Goal: Task Accomplishment & Management: Manage account settings

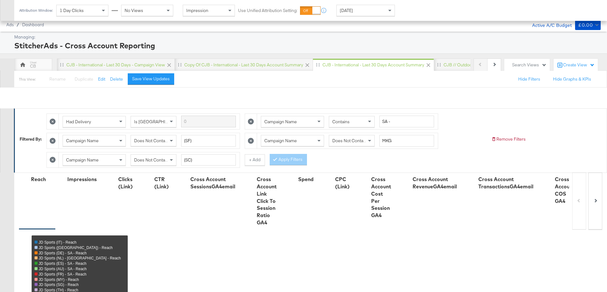
scroll to position [336, 0]
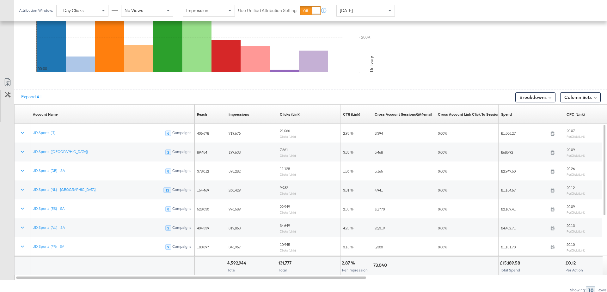
click at [160, 105] on div "Account Name Sorting Unavailable" at bounding box center [112, 114] width 164 height 19
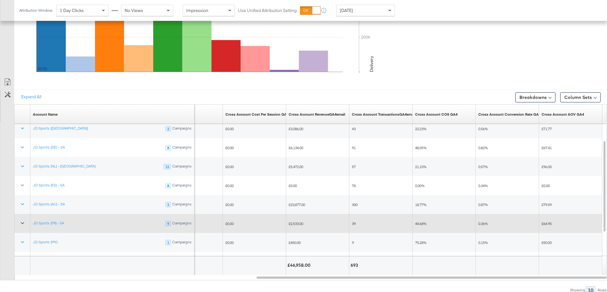
click at [21, 222] on icon at bounding box center [22, 223] width 6 height 6
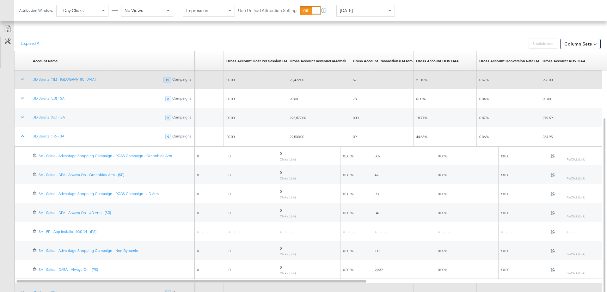
scroll to position [392, 0]
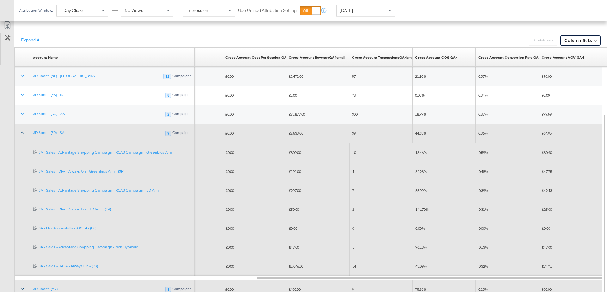
click at [24, 130] on icon at bounding box center [22, 133] width 6 height 6
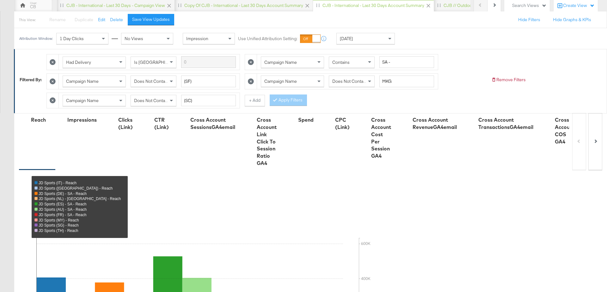
scroll to position [0, 0]
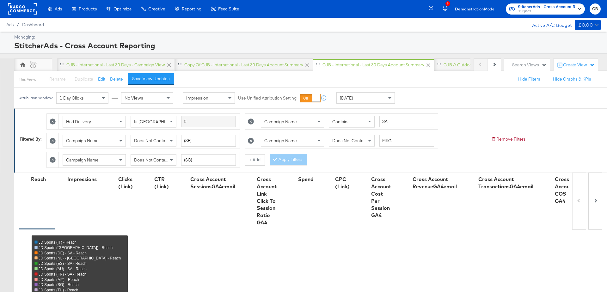
click at [12, 9] on rect at bounding box center [22, 8] width 29 height 11
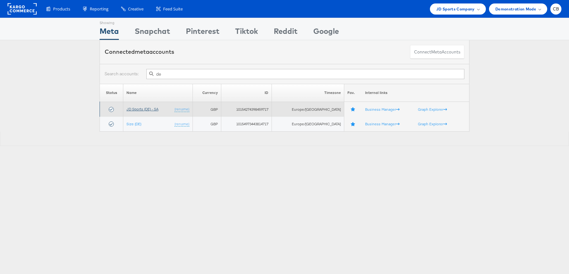
type input "de"
click at [148, 107] on link "JD Sports (DE) - SA" at bounding box center [142, 108] width 32 height 5
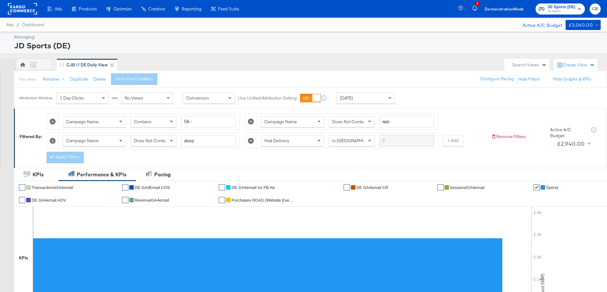
click at [54, 120] on icon at bounding box center [53, 121] width 6 height 6
type input "app"
type input "deep"
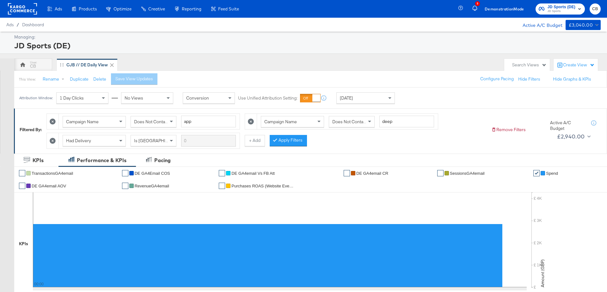
click at [54, 120] on icon at bounding box center [53, 121] width 6 height 6
type input "deep"
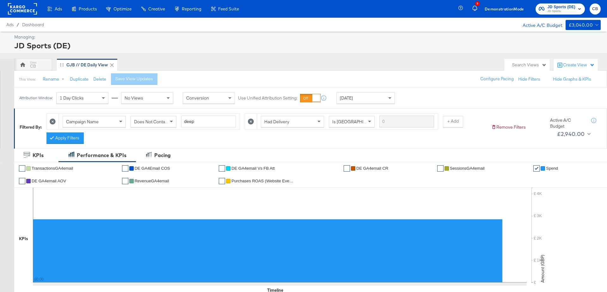
click at [54, 120] on icon at bounding box center [53, 121] width 6 height 6
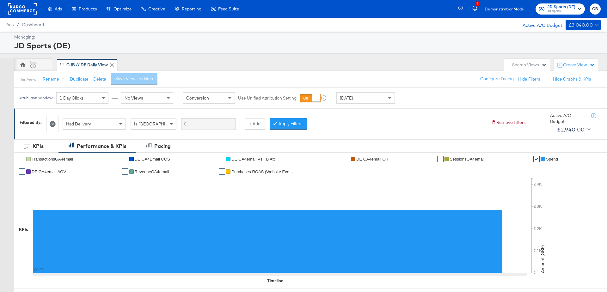
click at [54, 120] on div at bounding box center [53, 123] width 12 height 15
click at [52, 126] on icon at bounding box center [53, 124] width 6 height 6
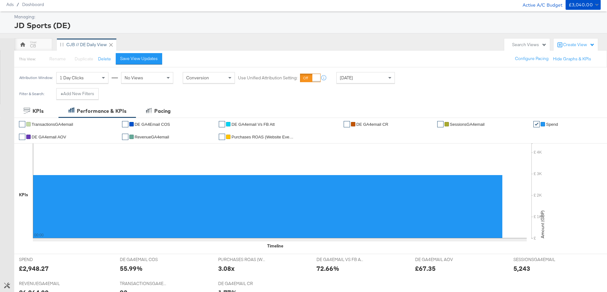
scroll to position [21, 0]
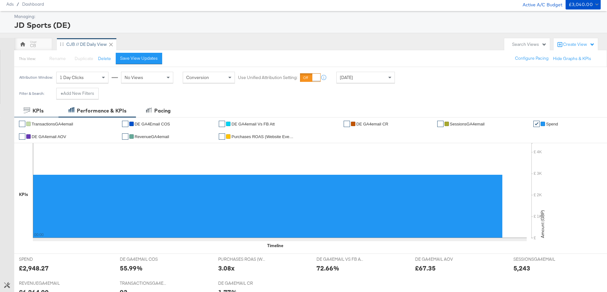
click at [32, 111] on div "KPIs" at bounding box center [34, 110] width 20 height 7
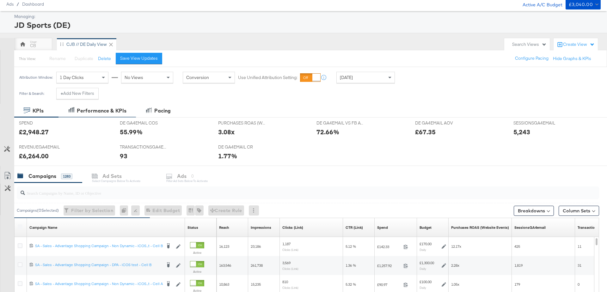
click at [104, 107] on div "Performance & KPIs" at bounding box center [102, 110] width 50 height 7
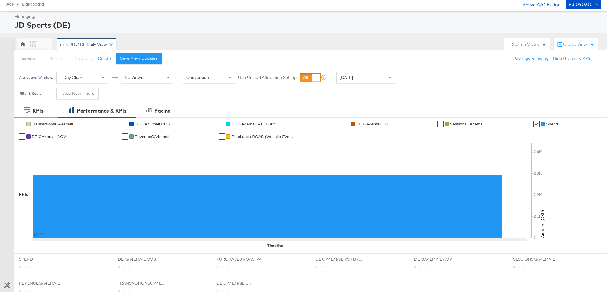
click at [30, 110] on icon at bounding box center [27, 110] width 6 height 6
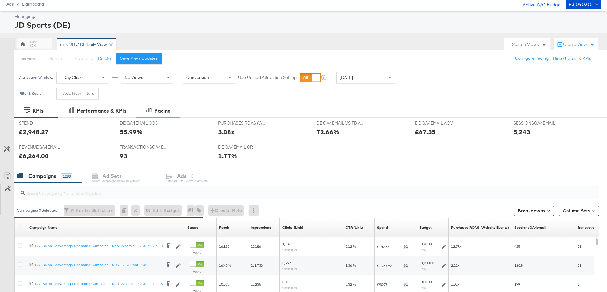
click at [163, 106] on div "Pacing" at bounding box center [158, 111] width 44 height 14
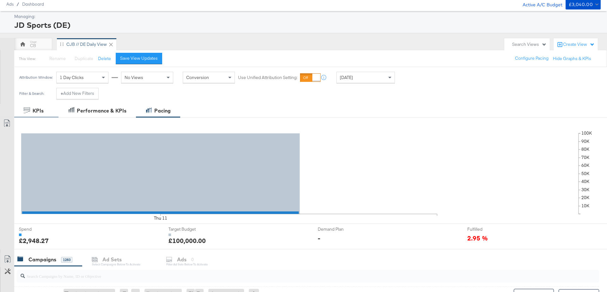
click at [28, 112] on icon at bounding box center [27, 110] width 6 height 6
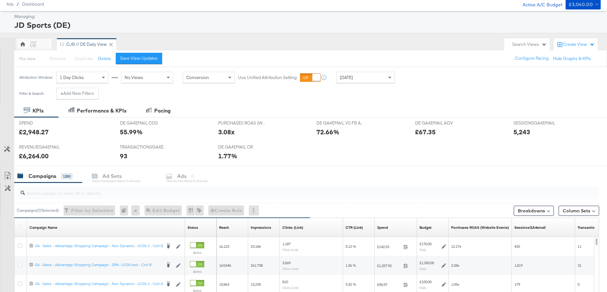
click at [367, 74] on div "Yesterday" at bounding box center [365, 77] width 58 height 11
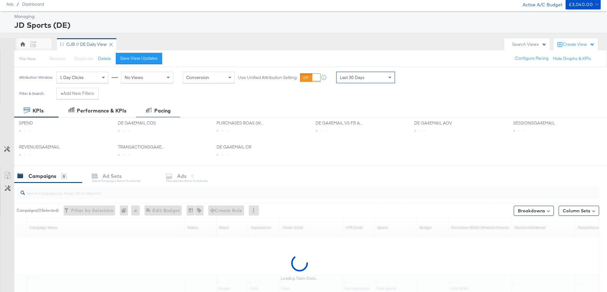
click at [155, 112] on div "Pacing" at bounding box center [162, 110] width 16 height 7
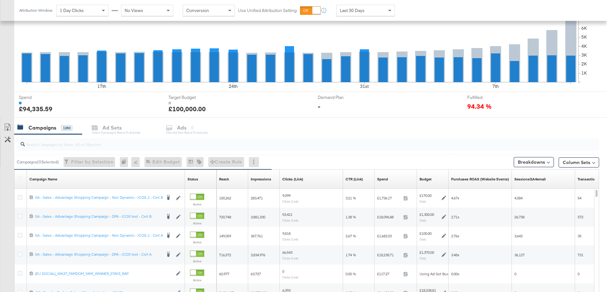
scroll to position [246, 0]
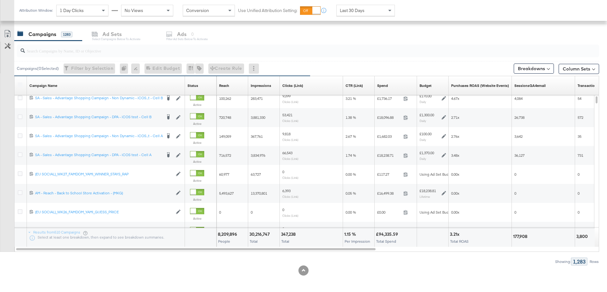
click at [72, 49] on input "search" at bounding box center [285, 48] width 520 height 12
type input "a"
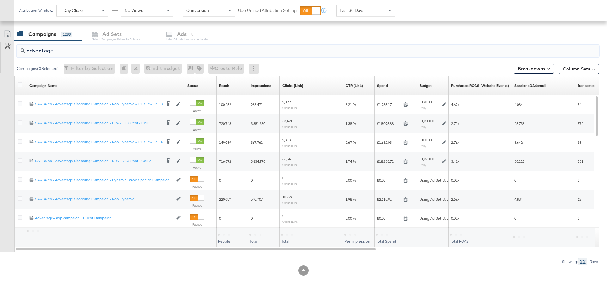
type input "advantage"
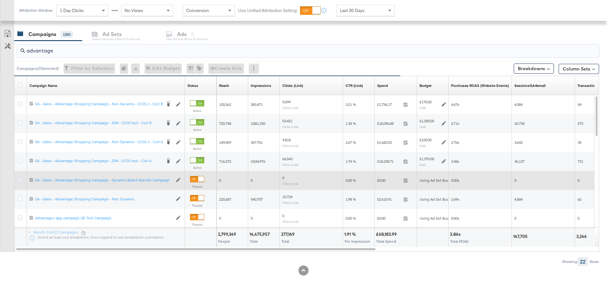
click at [20, 179] on icon at bounding box center [20, 179] width 5 height 5
click at [0, 0] on input "checkbox" at bounding box center [0, 0] width 0 height 0
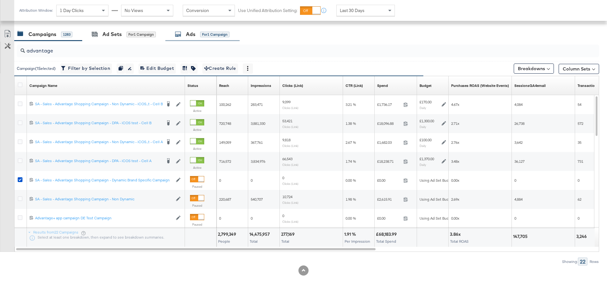
click at [187, 34] on div "Ads" at bounding box center [190, 34] width 9 height 7
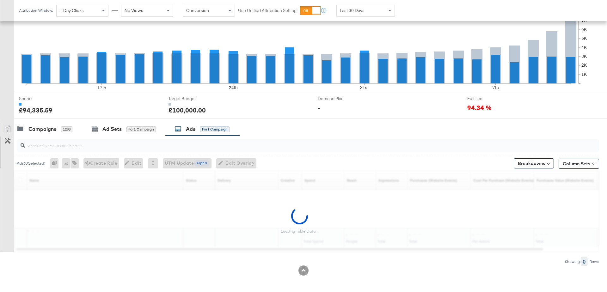
scroll to position [170, 0]
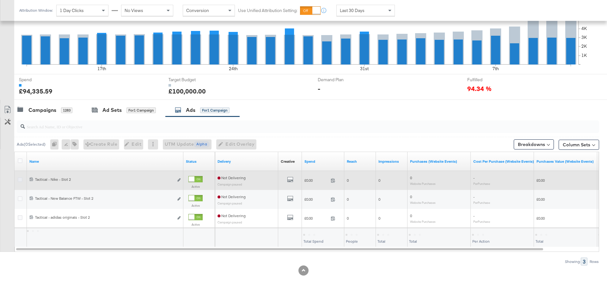
click at [19, 179] on icon at bounding box center [20, 179] width 5 height 5
click at [0, 0] on input "checkbox" at bounding box center [0, 0] width 0 height 0
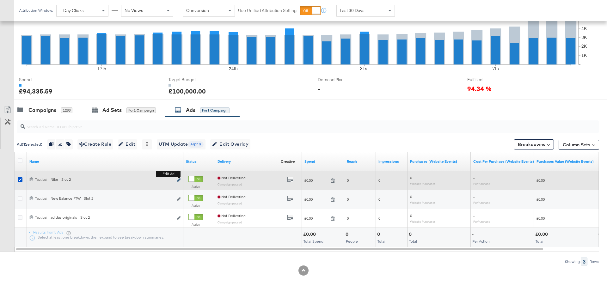
click at [177, 180] on div "Edit ad" at bounding box center [176, 180] width 7 height 7
click at [179, 179] on icon "link" at bounding box center [178, 179] width 3 height 3
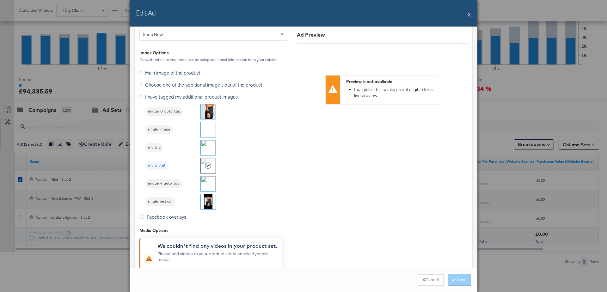
scroll to position [634, 0]
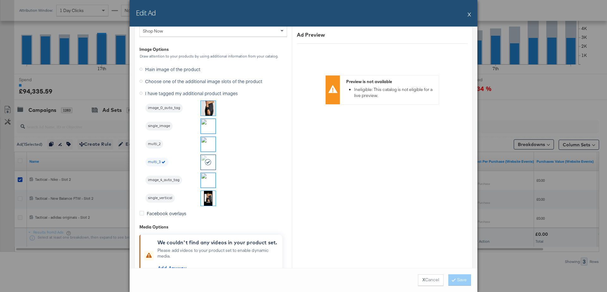
click at [214, 140] on img at bounding box center [208, 144] width 15 height 15
click at [458, 277] on button "Save" at bounding box center [459, 279] width 23 height 11
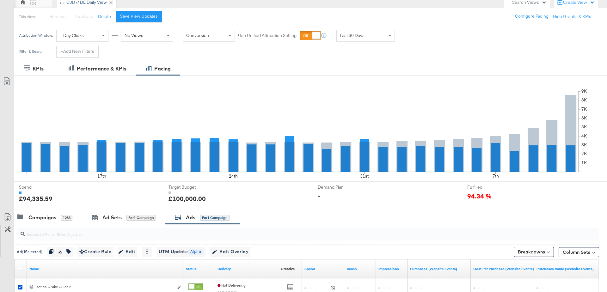
scroll to position [0, 0]
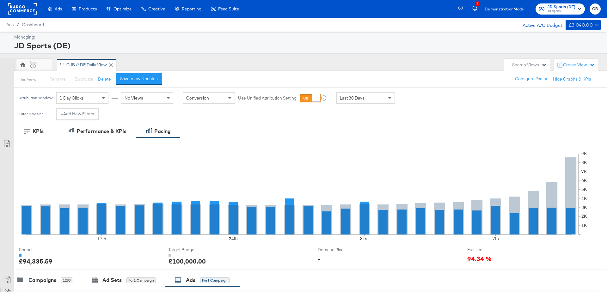
click at [578, 11] on rect "button" at bounding box center [579, 9] width 8 height 8
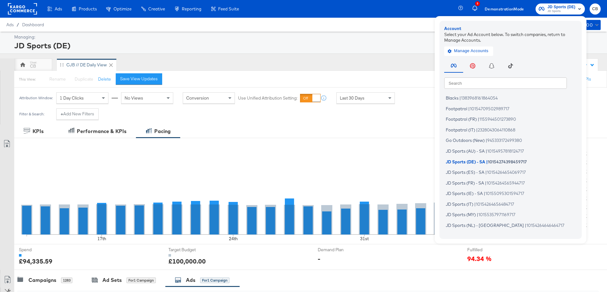
click at [33, 4] on rect at bounding box center [22, 8] width 29 height 11
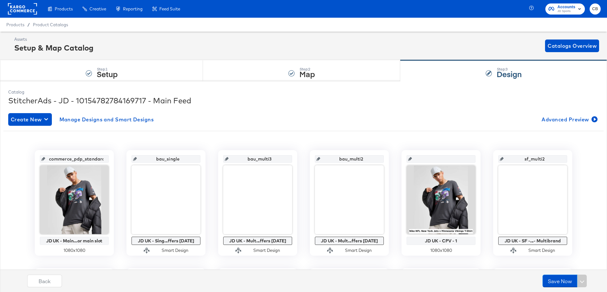
scroll to position [52, 0]
